Goal: Obtain resource: Download file/media

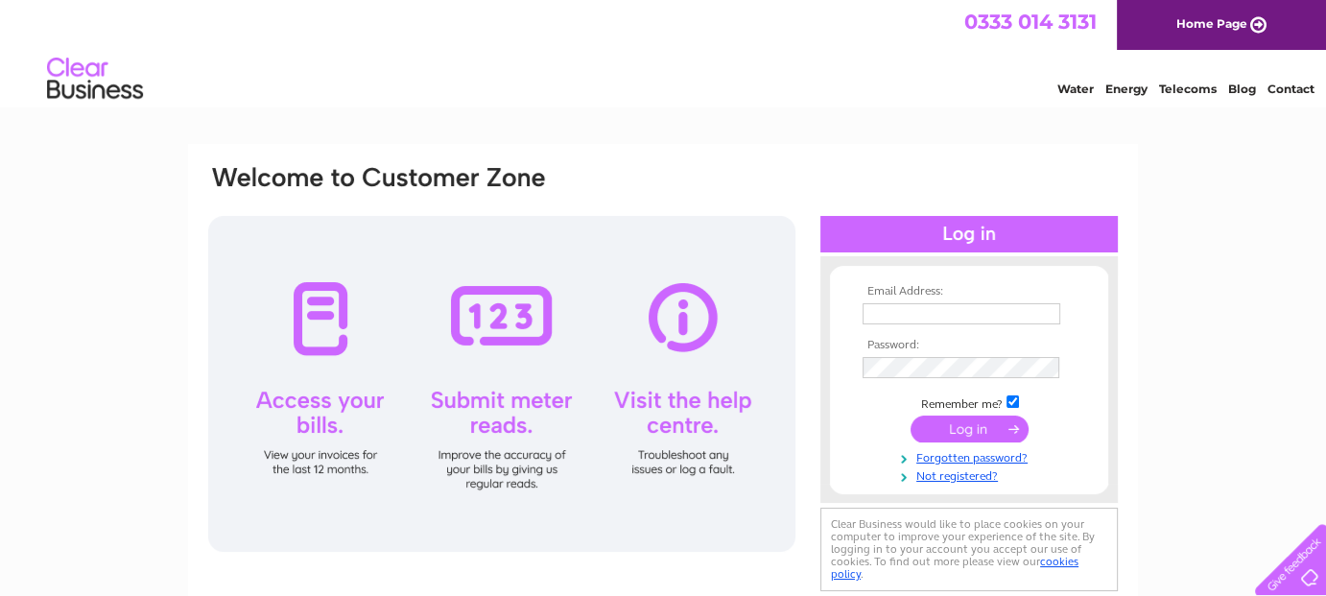
type input "info@barkraw.co.uk"
click at [952, 437] on input "submit" at bounding box center [969, 428] width 118 height 27
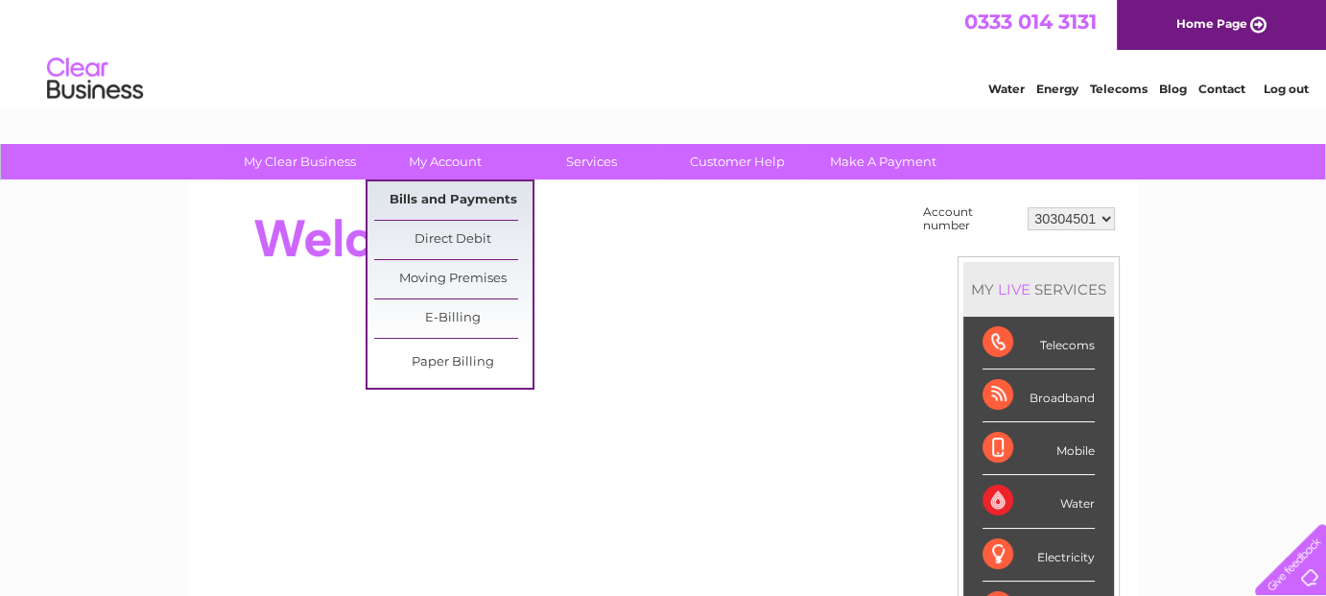
click at [435, 199] on link "Bills and Payments" at bounding box center [453, 200] width 158 height 38
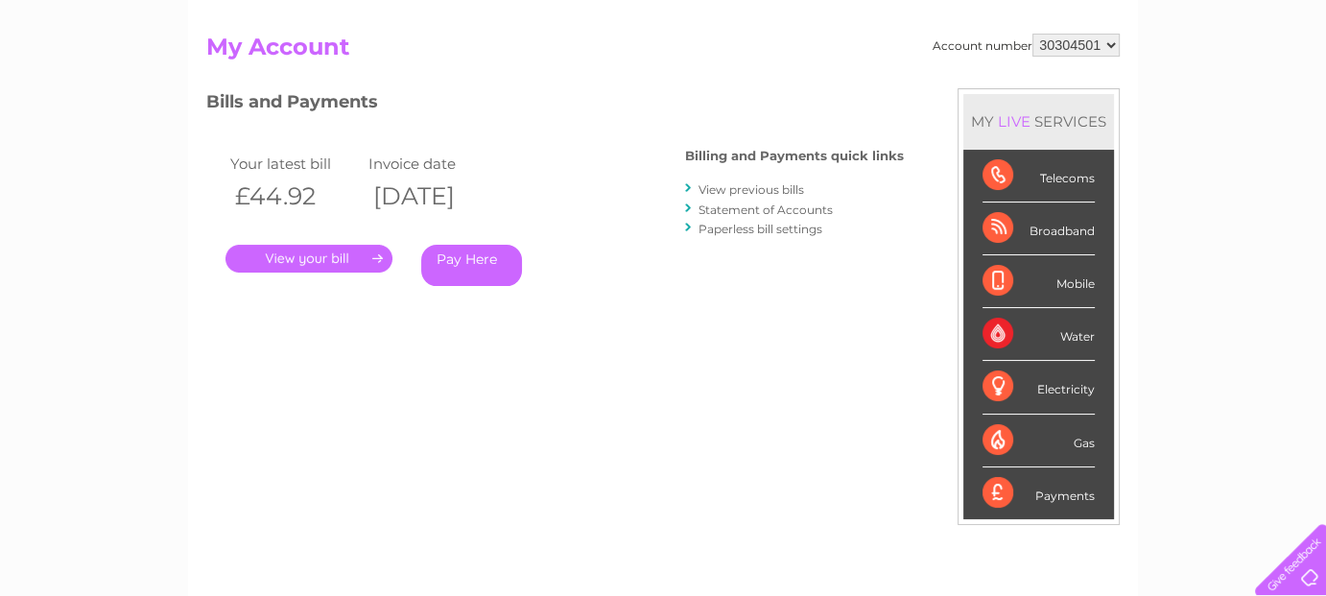
scroll to position [186, 0]
click at [746, 189] on link "View previous bills" at bounding box center [751, 189] width 106 height 14
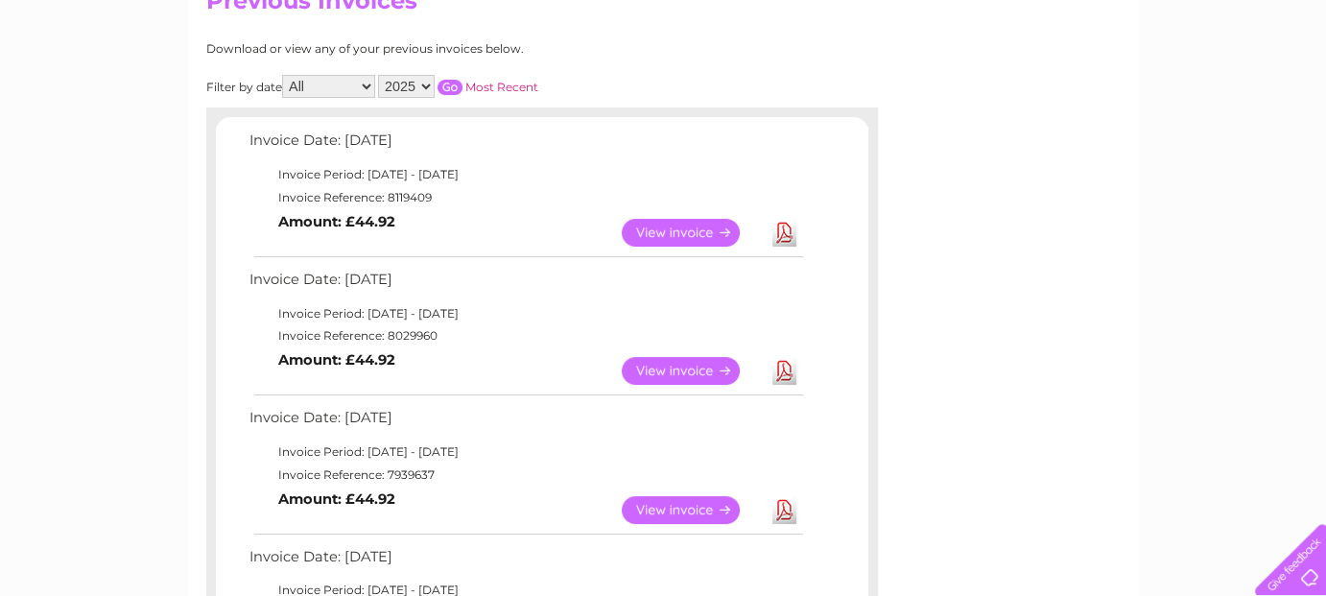
scroll to position [234, 0]
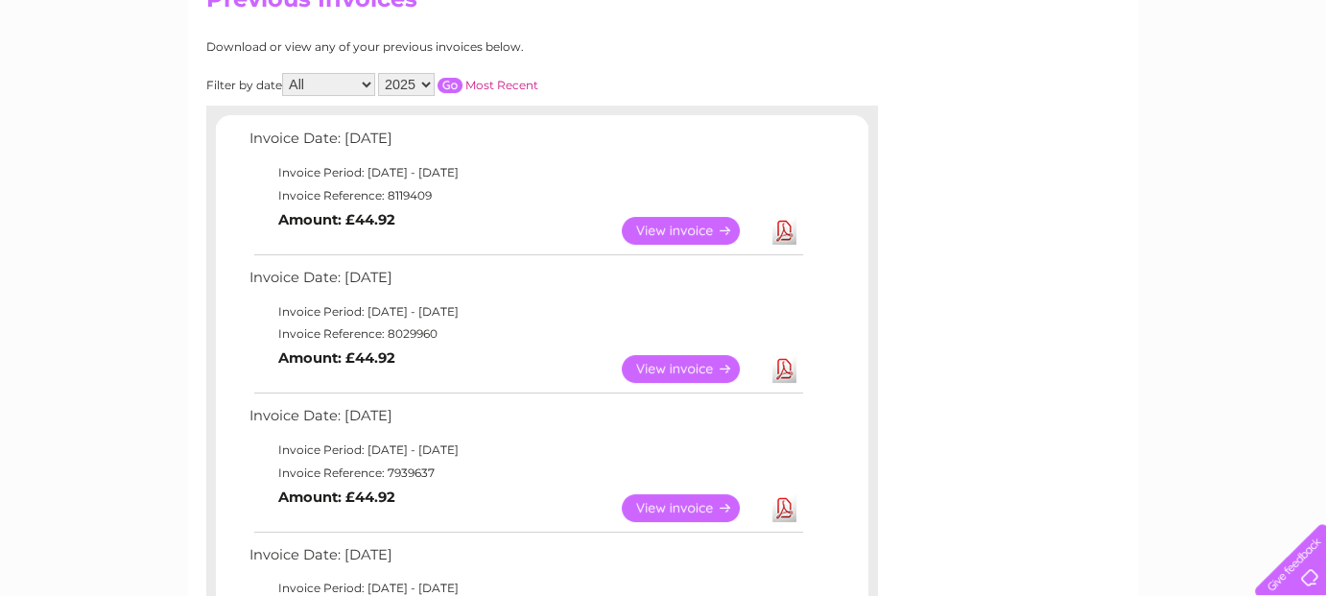
click at [785, 362] on link "Download" at bounding box center [784, 369] width 24 height 28
